Goal: Obtain resource: Obtain resource

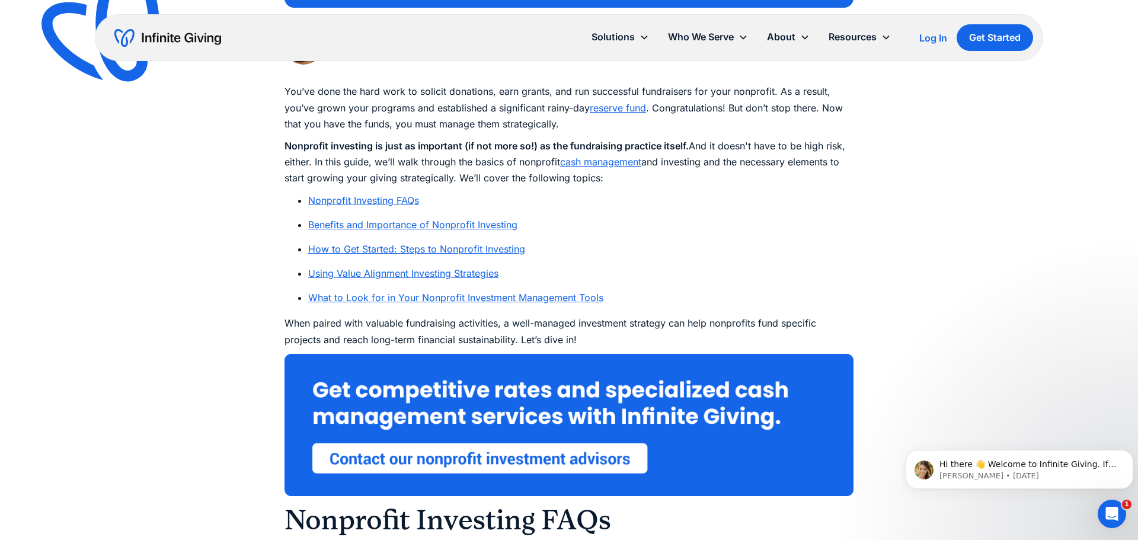
scroll to position [627, 0]
click at [435, 247] on link "How to Get Started: Steps to Nonprofit Investing" at bounding box center [416, 248] width 217 height 12
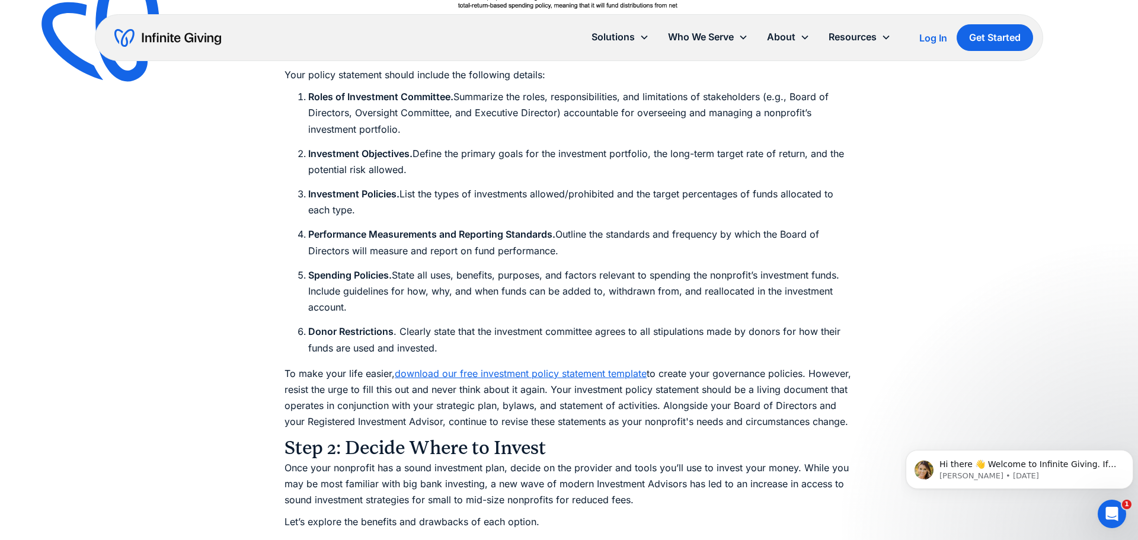
scroll to position [4047, 0]
click at [569, 367] on link "download our free investment policy statement template" at bounding box center [521, 373] width 252 height 12
